Goal: Information Seeking & Learning: Learn about a topic

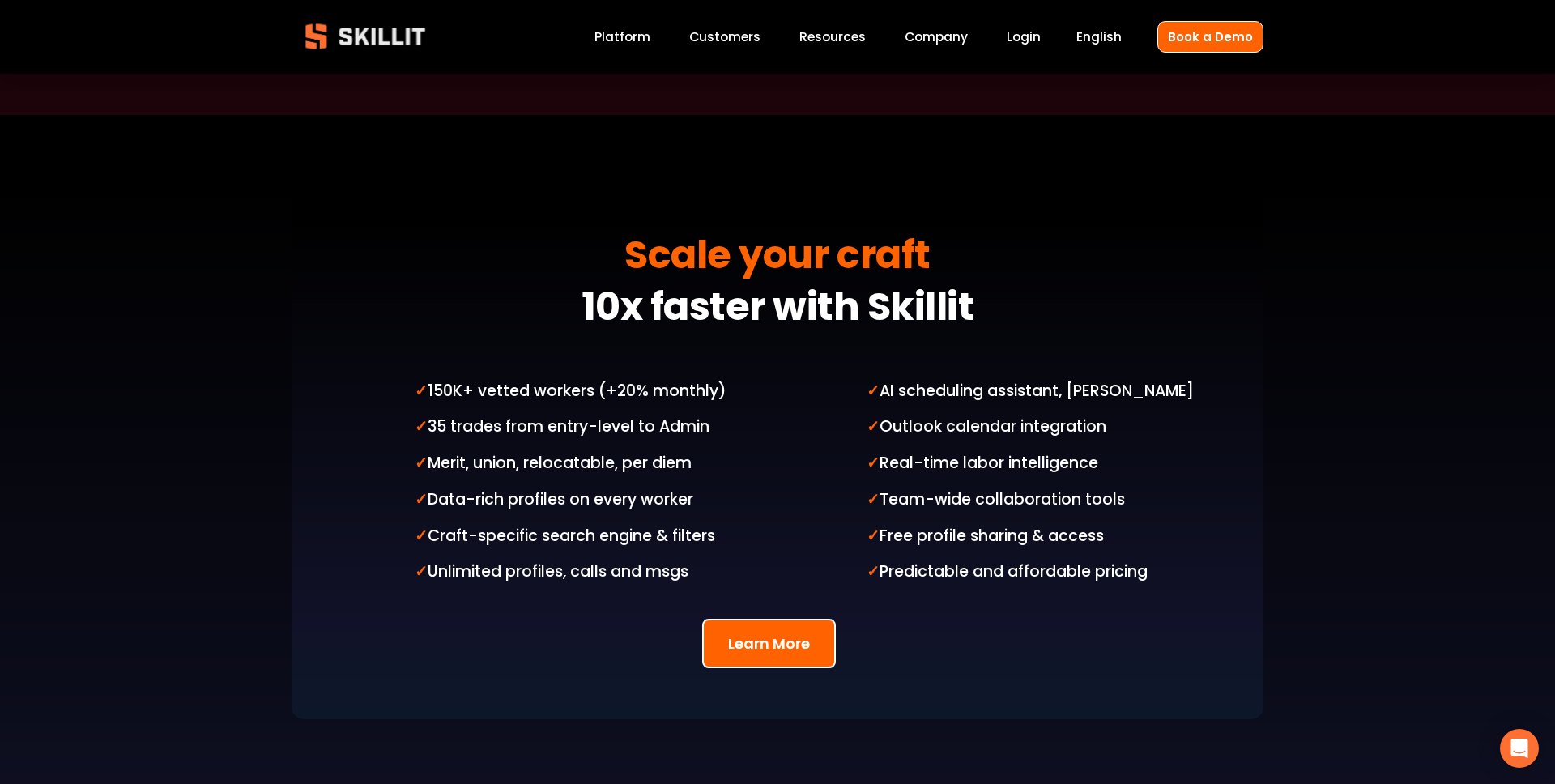
scroll to position [3559, 0]
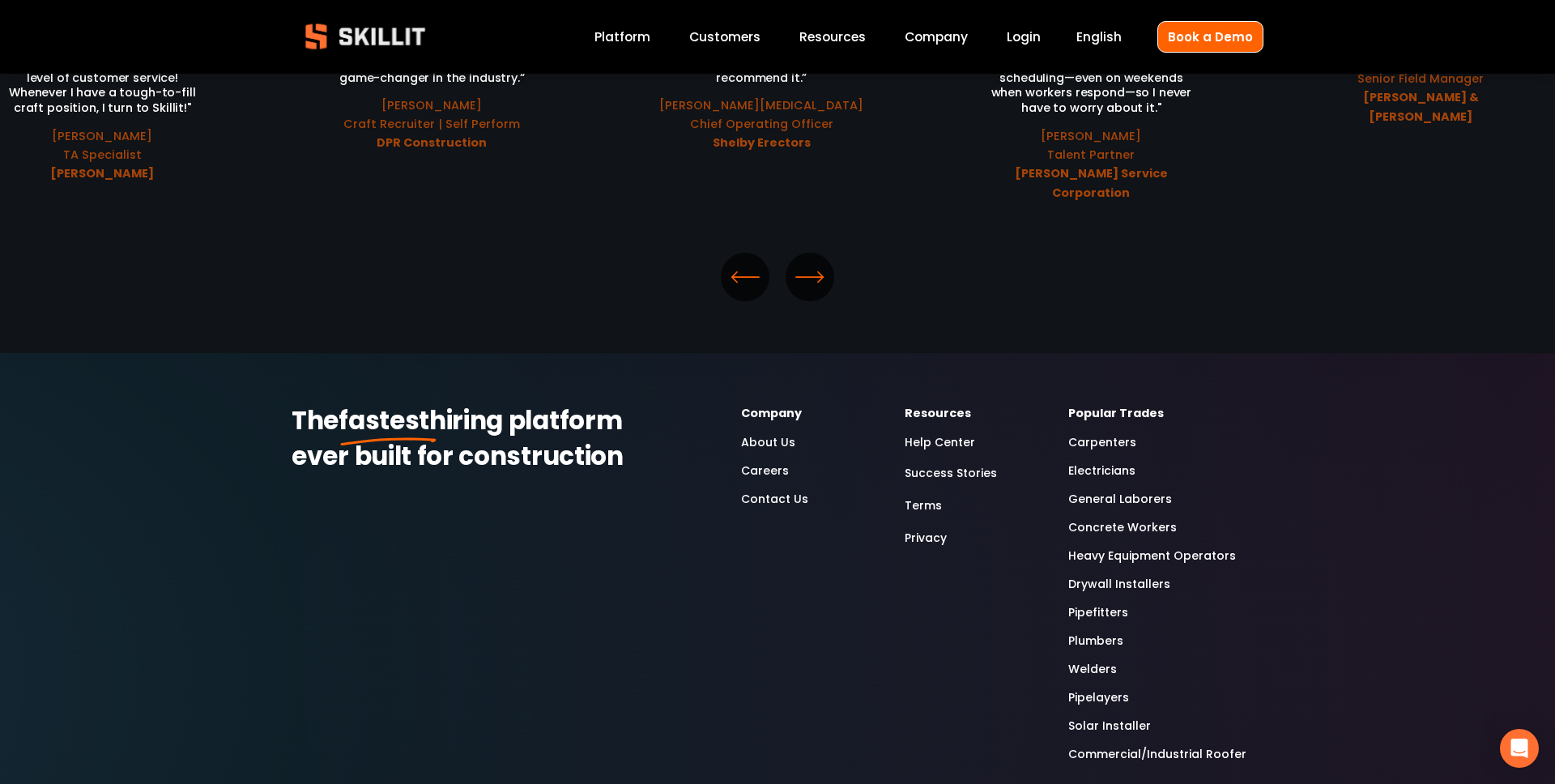
scroll to position [1950, 0]
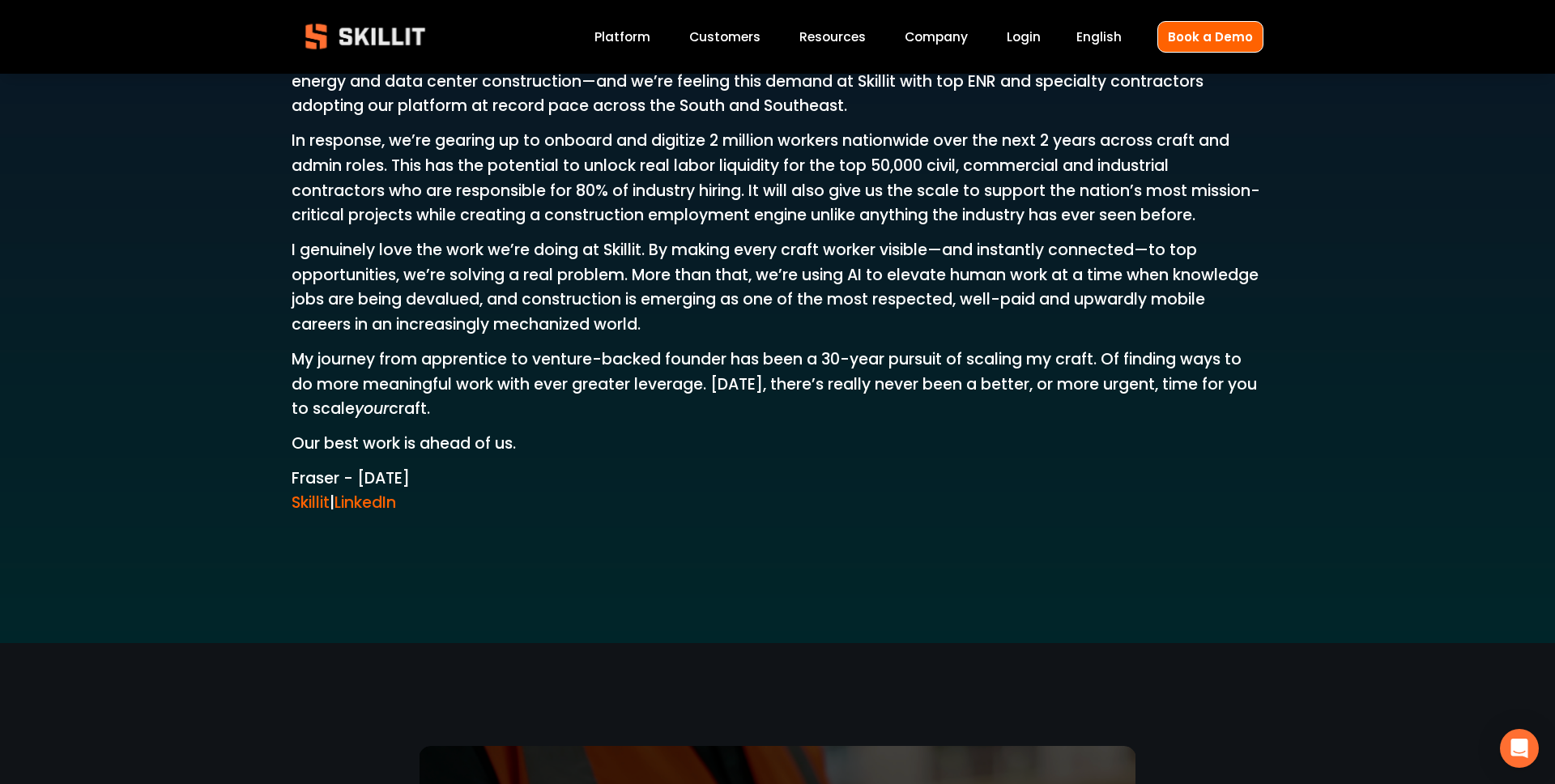
scroll to position [2563, 0]
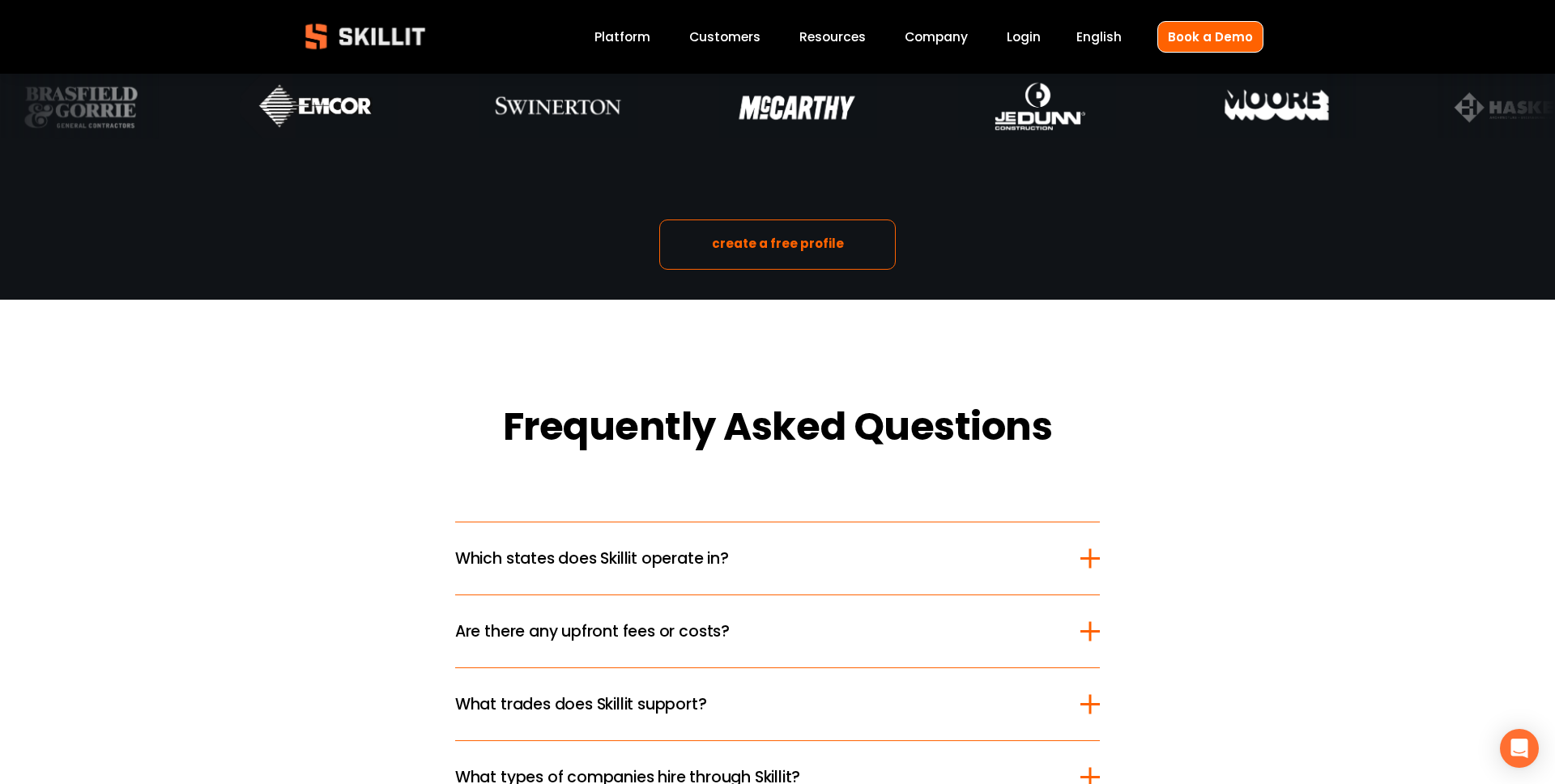
scroll to position [1621, 0]
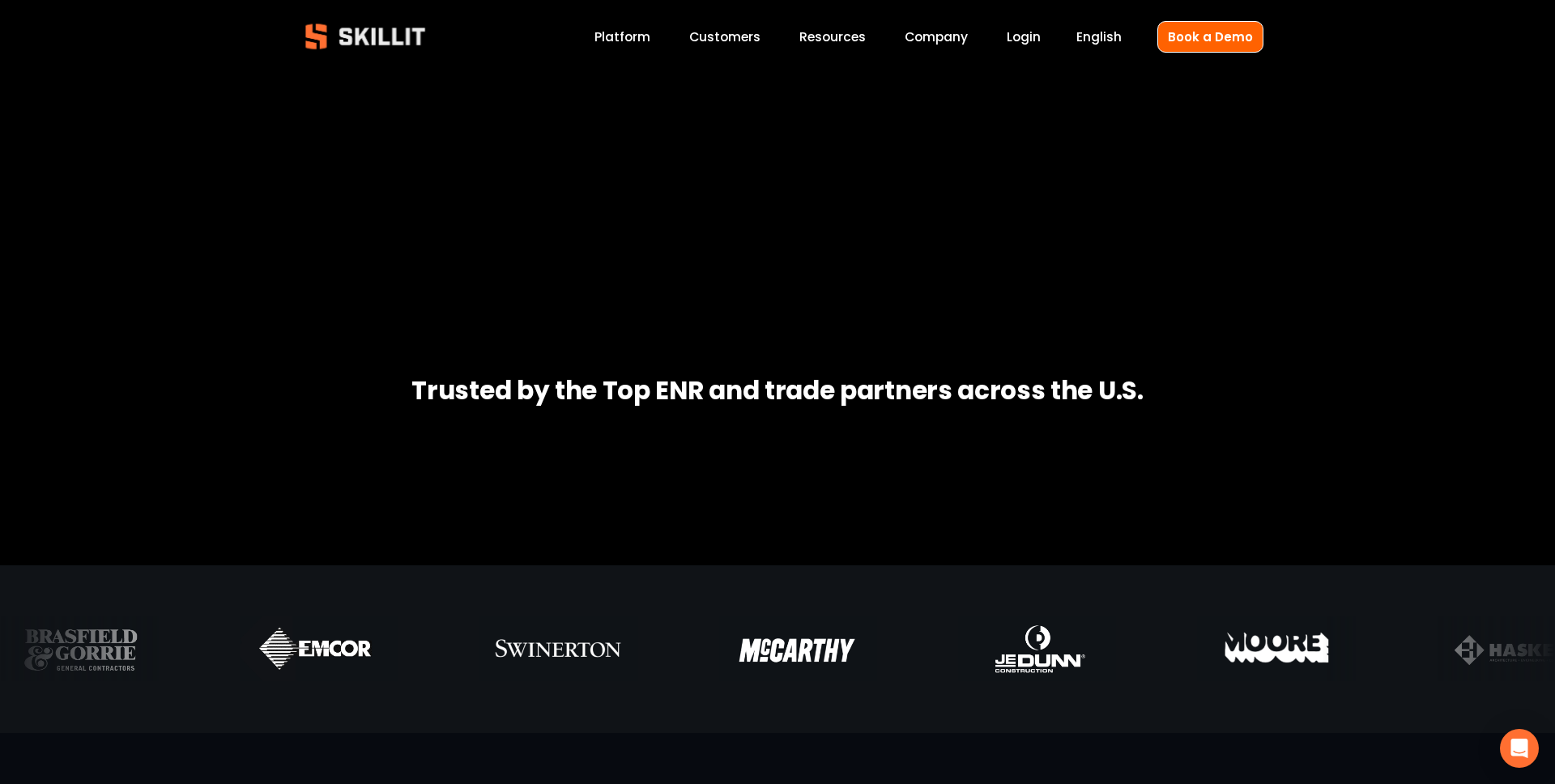
scroll to position [220, 0]
